Goal: Obtain resource: Download file/media

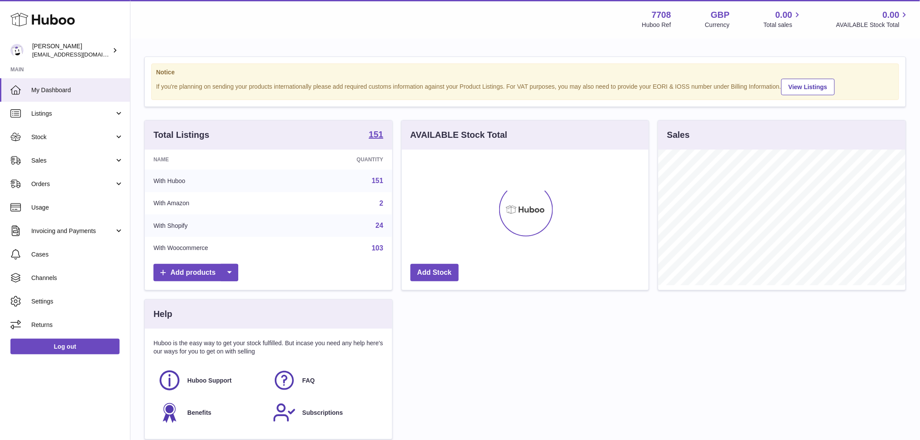
scroll to position [136, 247]
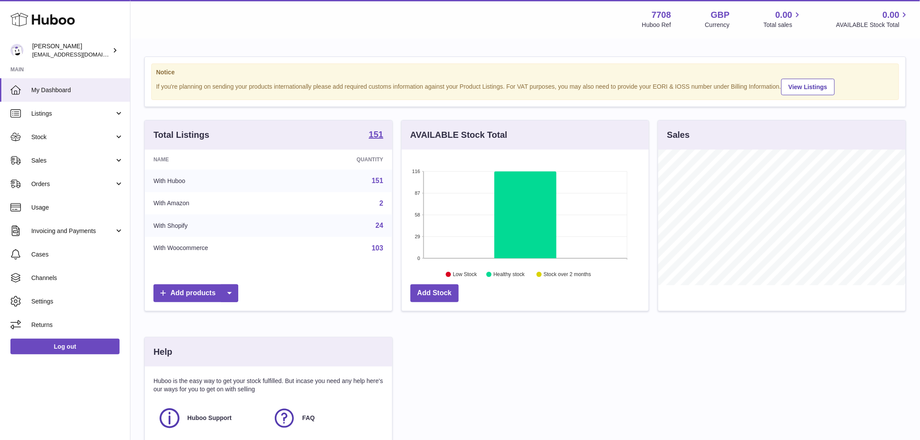
drag, startPoint x: 71, startPoint y: 233, endPoint x: 68, endPoint y: 244, distance: 11.7
click at [71, 233] on span "Invoicing and Payments" at bounding box center [72, 231] width 83 height 8
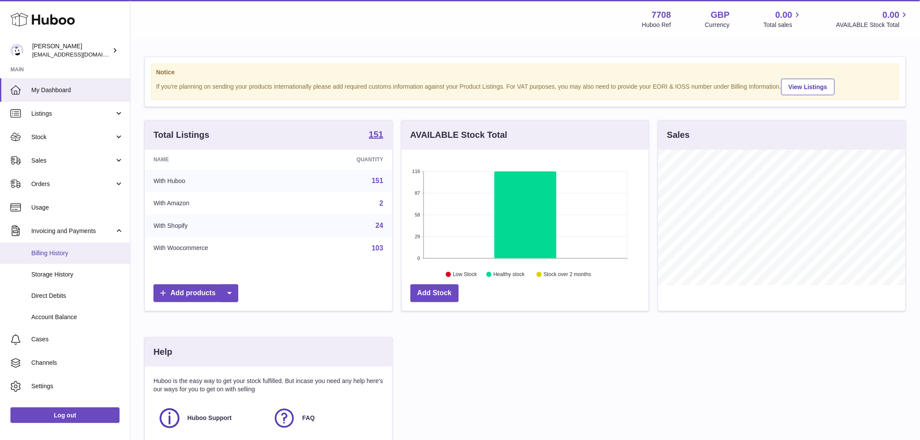
click at [68, 249] on span "Billing History" at bounding box center [77, 253] width 92 height 8
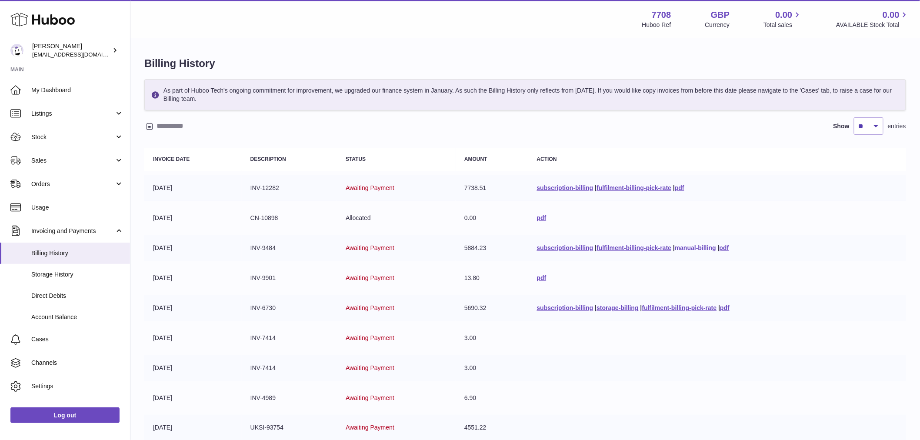
click at [714, 246] on link "manual-billing" at bounding box center [695, 247] width 41 height 7
click at [729, 247] on link "pdf" at bounding box center [724, 247] width 10 height 7
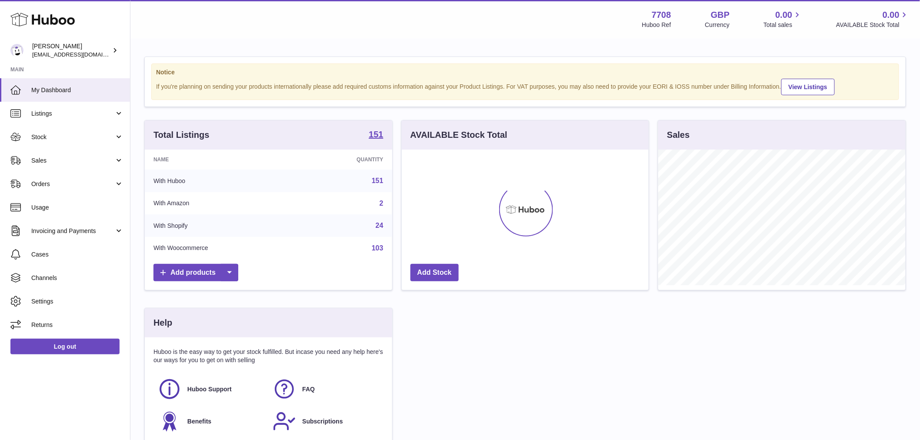
scroll to position [136, 247]
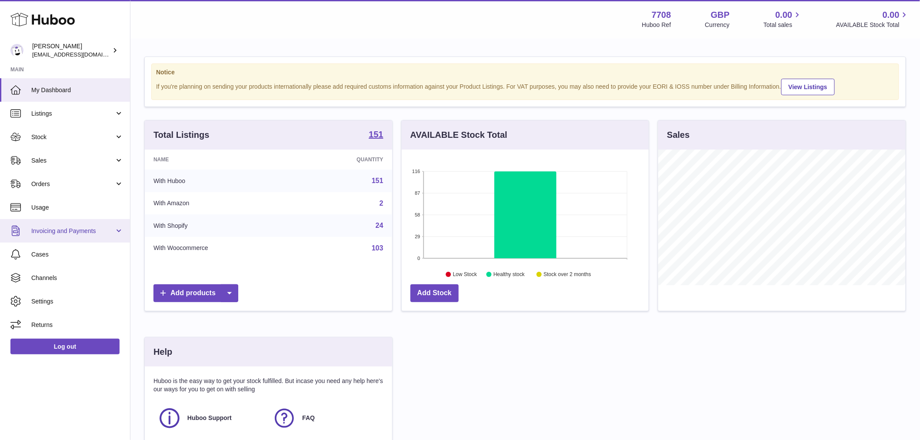
click at [75, 224] on link "Invoicing and Payments" at bounding box center [65, 230] width 130 height 23
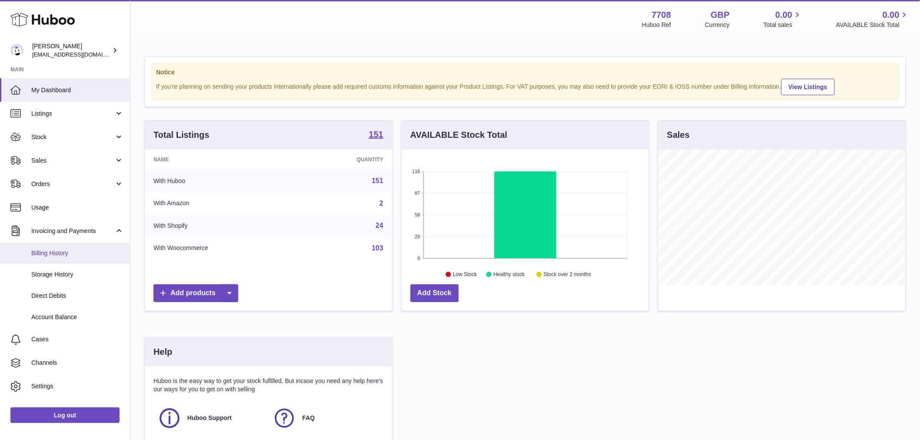
click at [61, 257] on span "Billing History" at bounding box center [77, 253] width 92 height 8
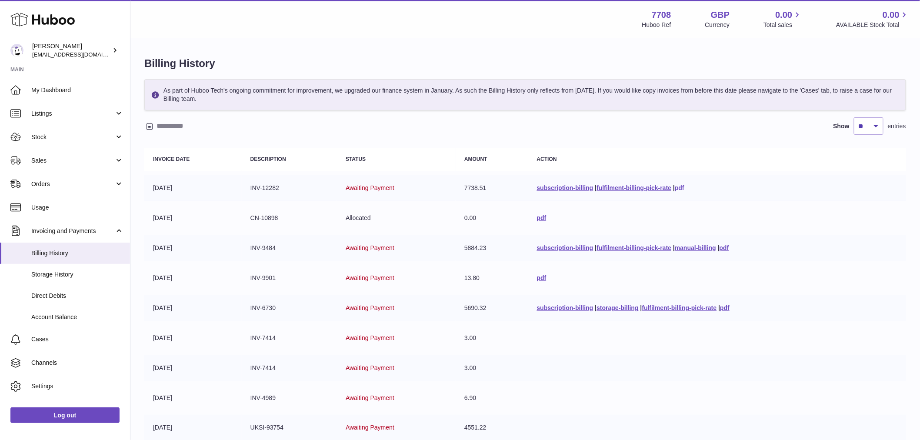
click at [683, 188] on link "pdf" at bounding box center [680, 187] width 10 height 7
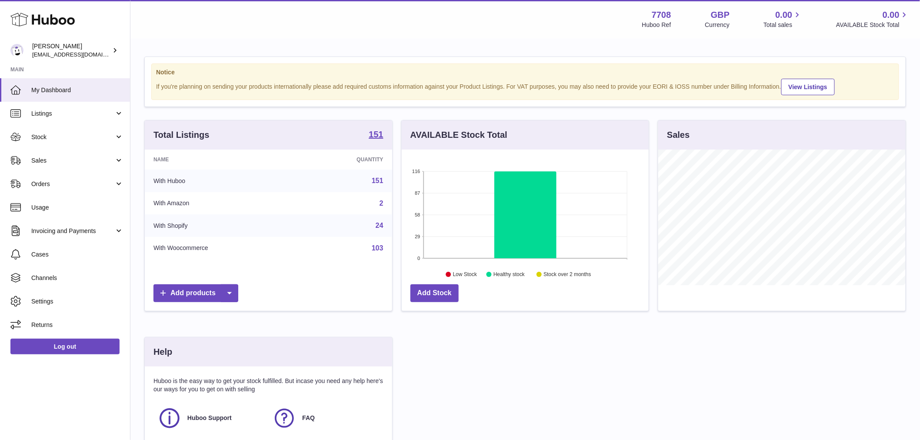
scroll to position [136, 247]
click at [76, 227] on span "Invoicing and Payments" at bounding box center [72, 231] width 83 height 8
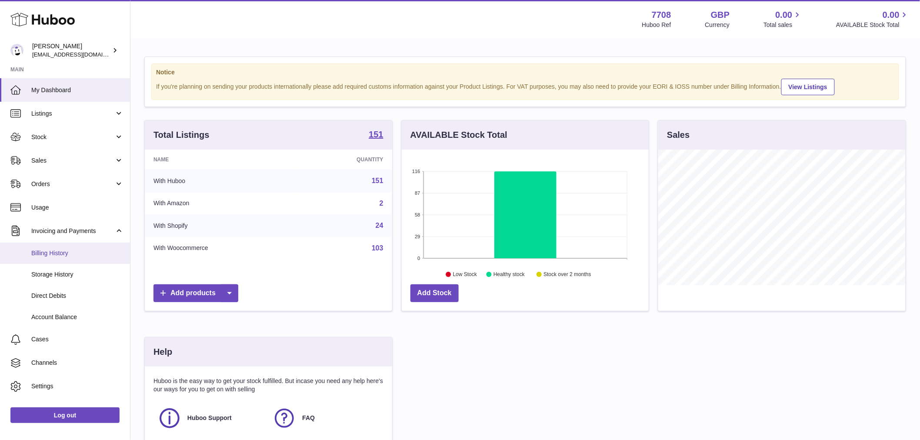
click at [70, 253] on span "Billing History" at bounding box center [77, 253] width 92 height 8
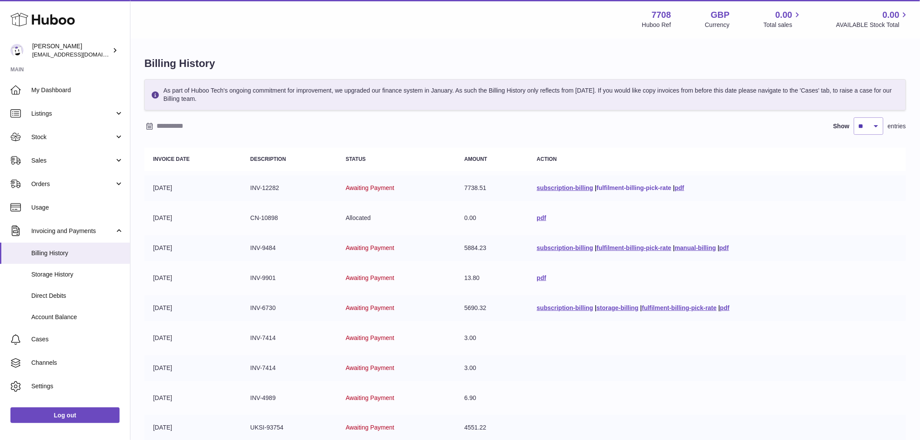
click at [611, 187] on link "fulfilment-billing-pick-rate" at bounding box center [633, 187] width 75 height 7
click at [550, 184] on link "subscription-billing" at bounding box center [565, 187] width 57 height 7
